Goal: Task Accomplishment & Management: Use online tool/utility

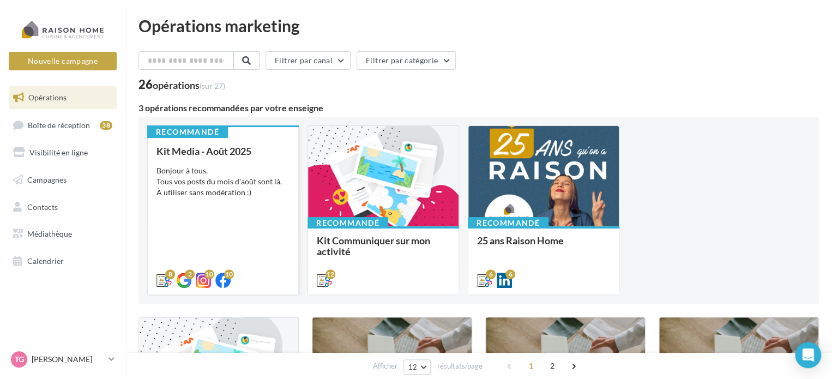
click at [230, 179] on div "Bonjour à tous, Tous vos posts du mois d'août sont là. À utiliser sans modérati…" at bounding box center [222, 181] width 133 height 33
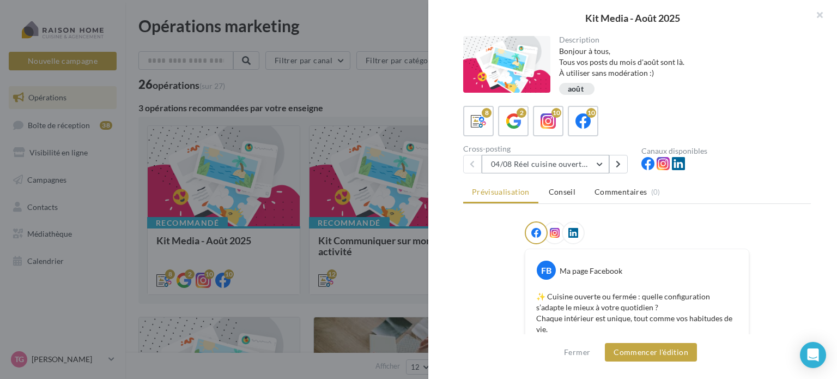
click at [602, 163] on button "04/08 Réel cuisine ouverte ou fermée" at bounding box center [546, 164] width 128 height 19
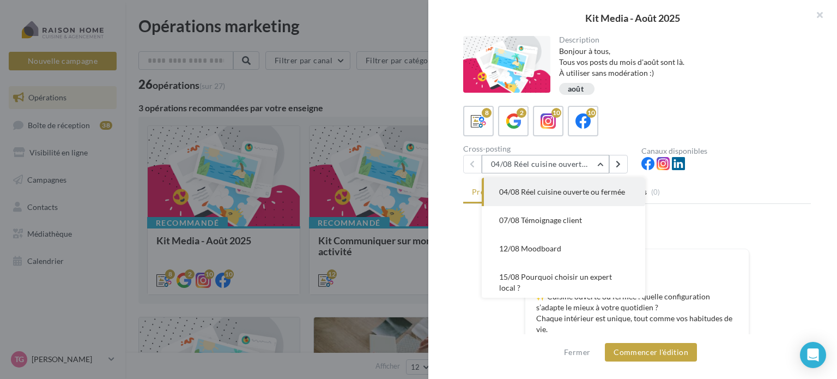
click at [602, 163] on button "04/08 Réel cuisine ouverte ou fermée" at bounding box center [546, 164] width 128 height 19
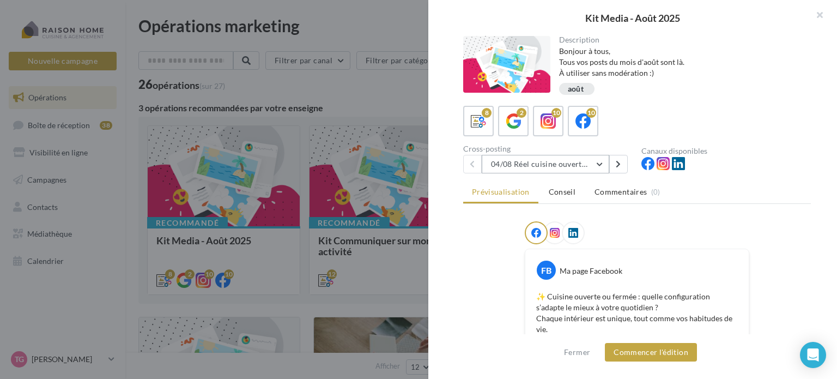
click at [602, 163] on button "04/08 Réel cuisine ouverte ou fermée" at bounding box center [546, 164] width 128 height 19
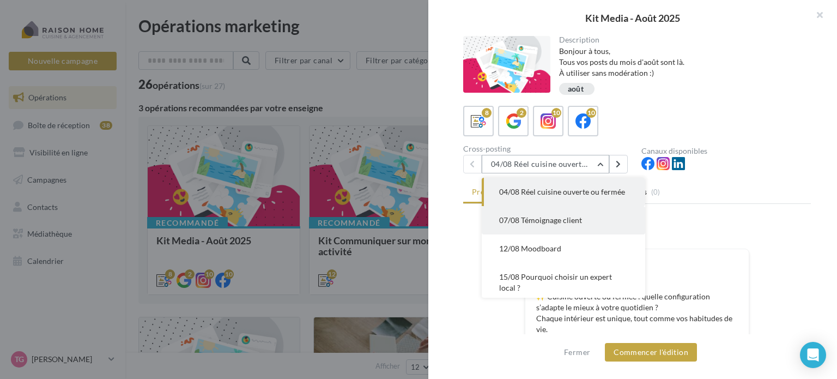
scroll to position [55, 0]
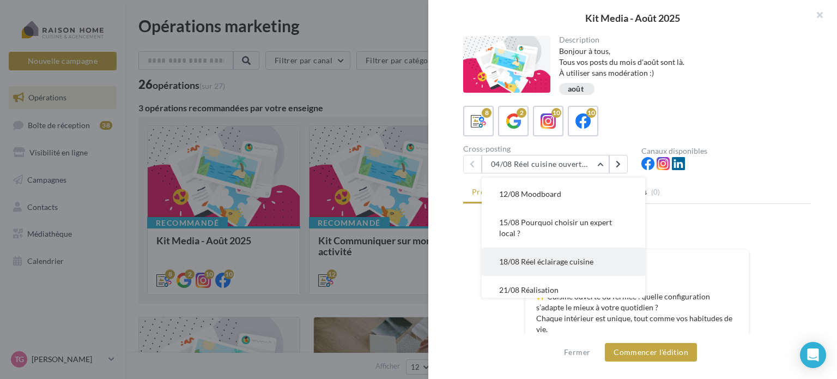
click at [588, 266] on span "18/08 Réel éclairage cuisine" at bounding box center [546, 261] width 94 height 9
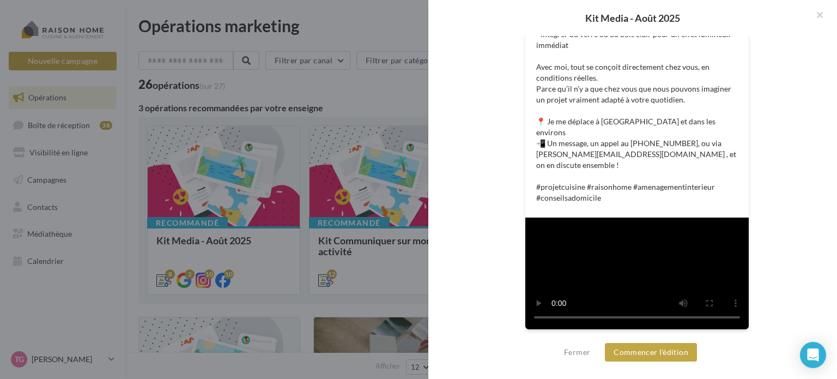
scroll to position [519, 0]
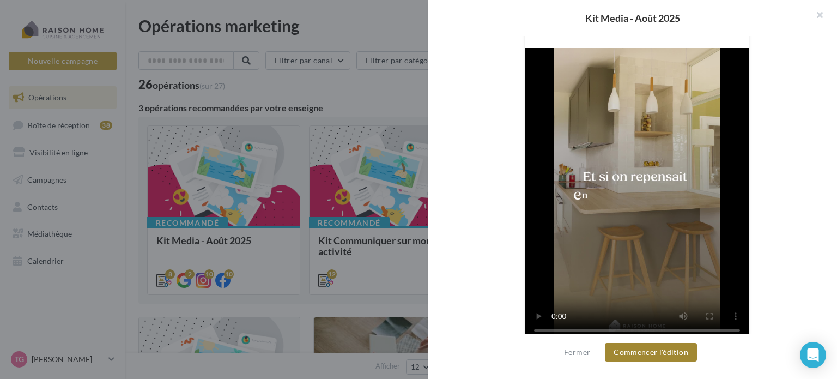
click at [657, 351] on button "Commencer l'édition" at bounding box center [651, 352] width 92 height 19
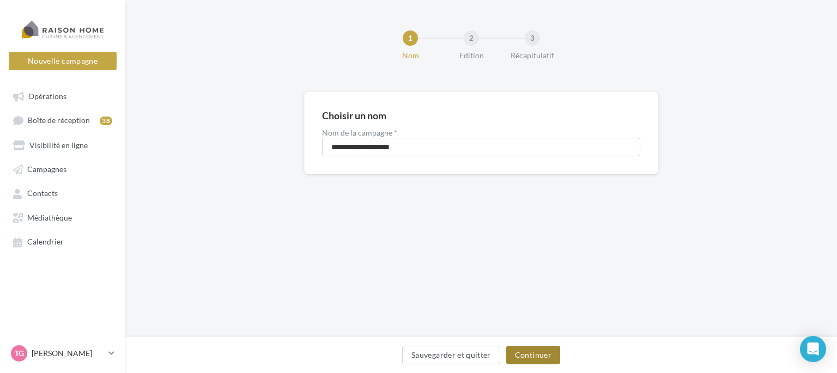
click at [534, 353] on button "Continuer" at bounding box center [533, 355] width 54 height 19
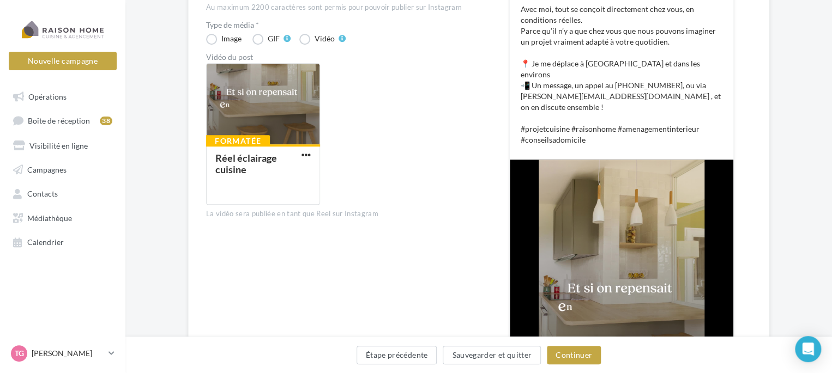
scroll to position [327, 0]
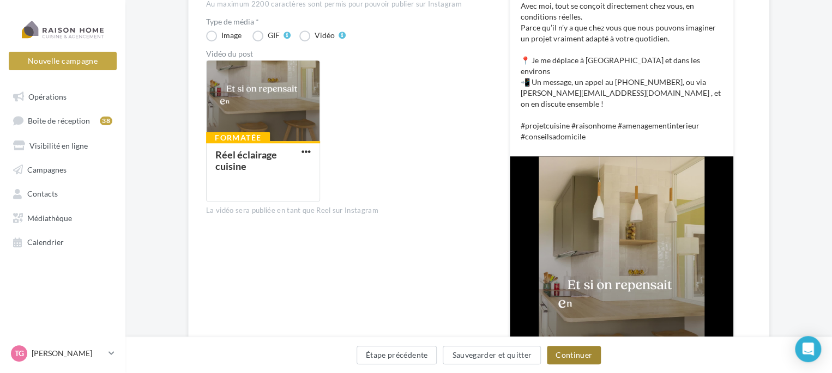
click at [583, 354] on button "Continuer" at bounding box center [574, 355] width 54 height 19
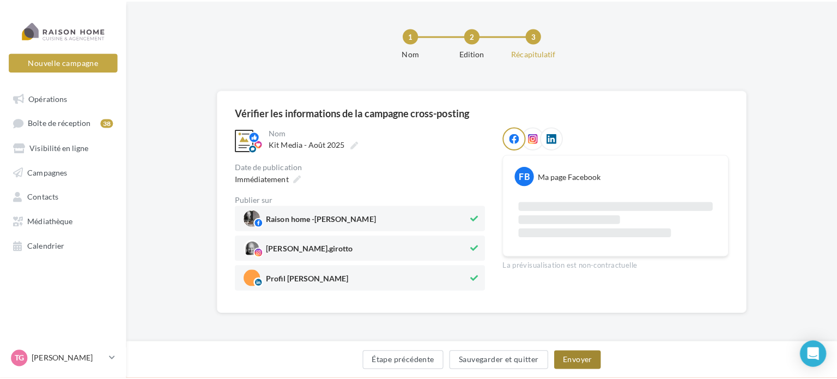
scroll to position [79, 0]
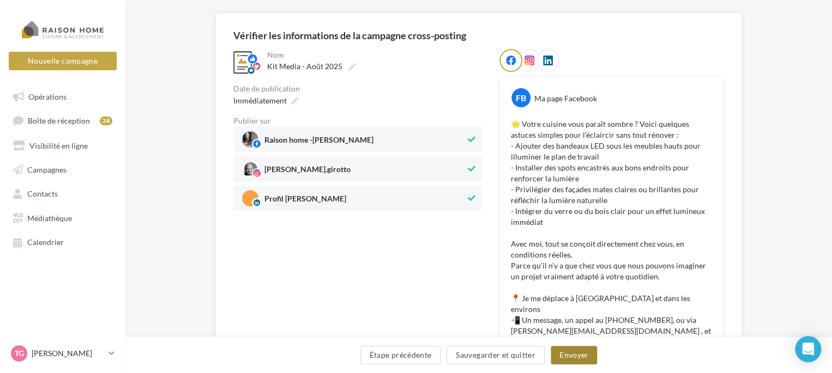
click at [571, 355] on button "Envoyer" at bounding box center [574, 355] width 46 height 19
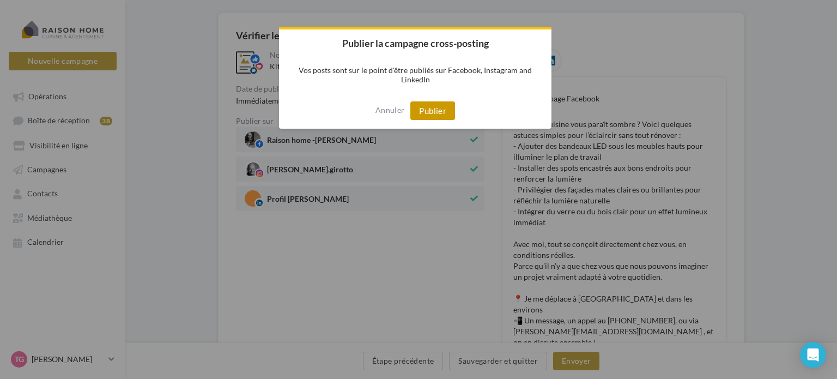
click at [436, 105] on button "Publier" at bounding box center [433, 110] width 45 height 19
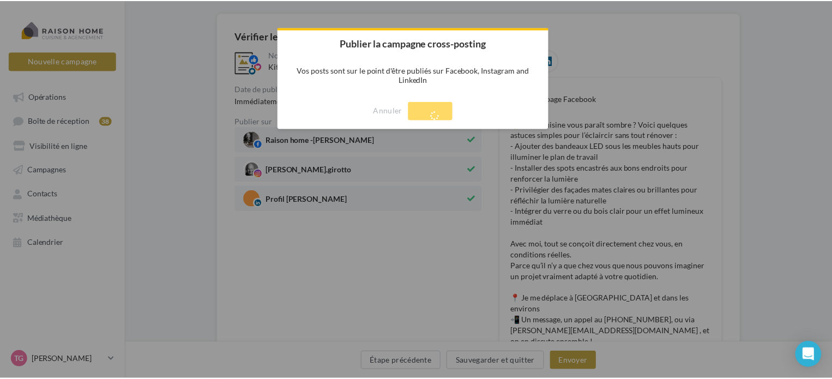
scroll to position [17, 0]
